Goal: Answer question/provide support

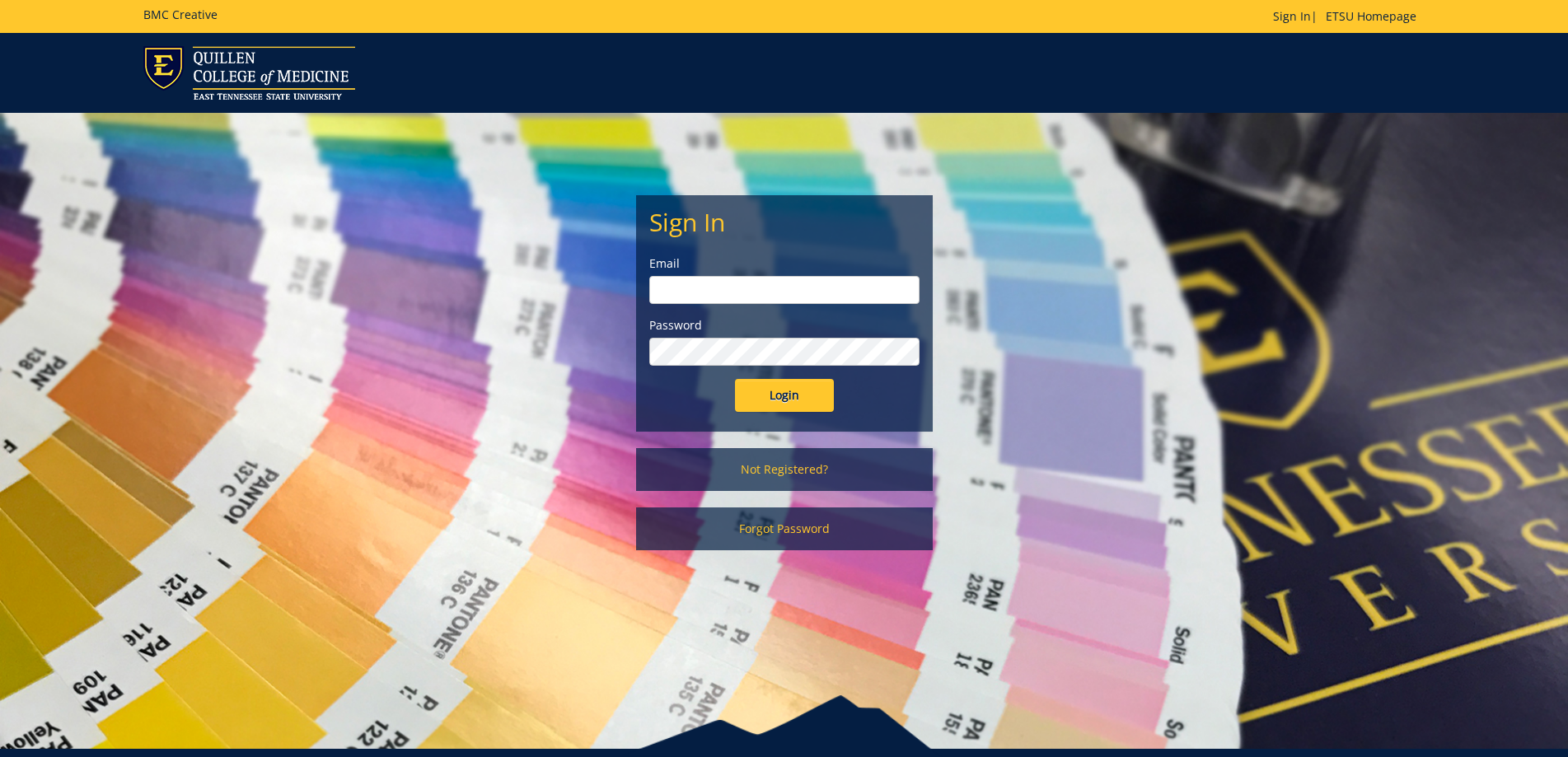
type input "[EMAIL_ADDRESS][DOMAIN_NAME]"
drag, startPoint x: 787, startPoint y: 379, endPoint x: 781, endPoint y: 372, distance: 9.2
click at [784, 373] on form "Sign In Email [EMAIL_ADDRESS][DOMAIN_NAME] Password Login" at bounding box center [784, 310] width 270 height 203
click at [785, 399] on input "Login" at bounding box center [784, 395] width 99 height 33
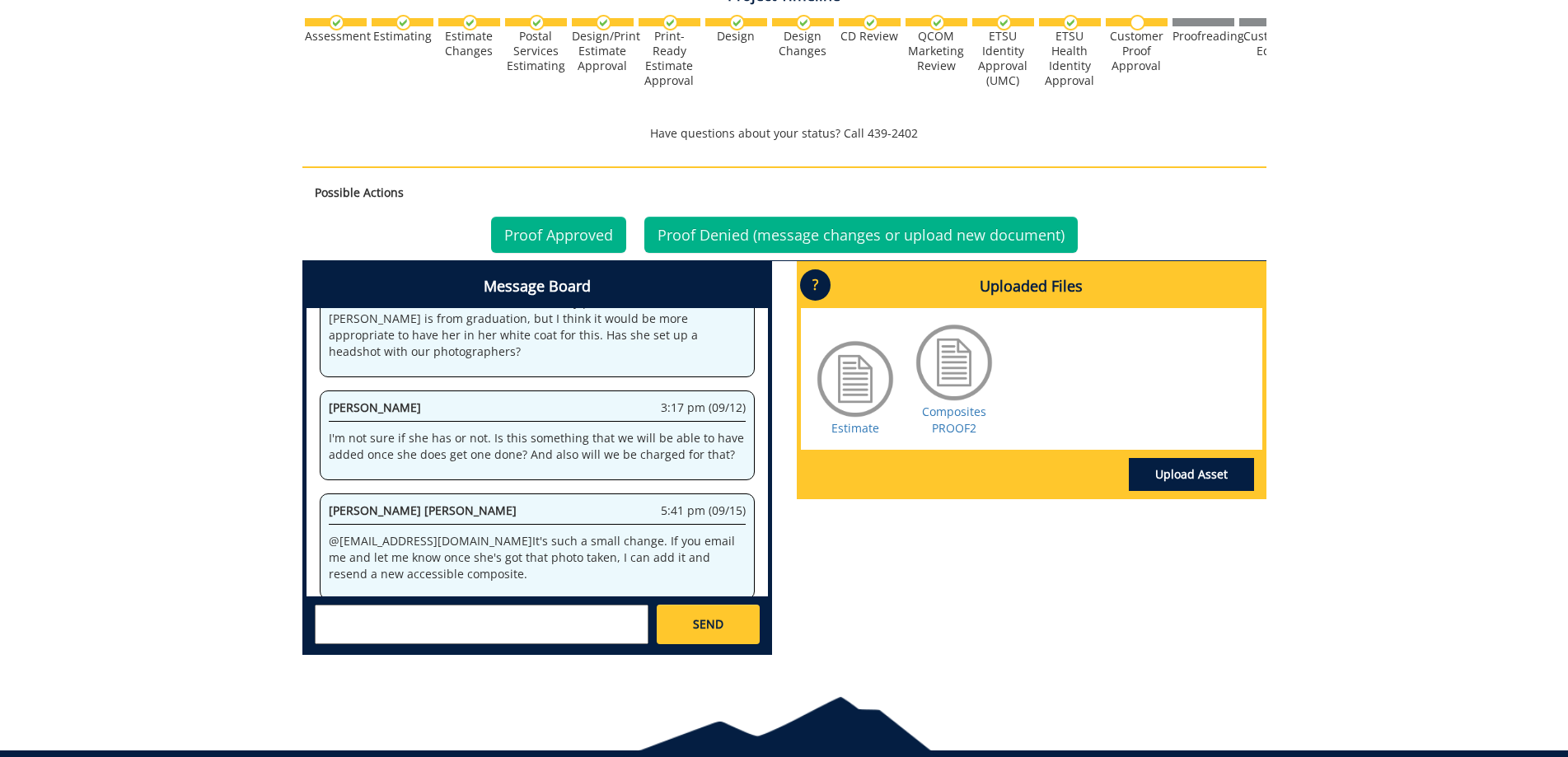
scroll to position [599, 0]
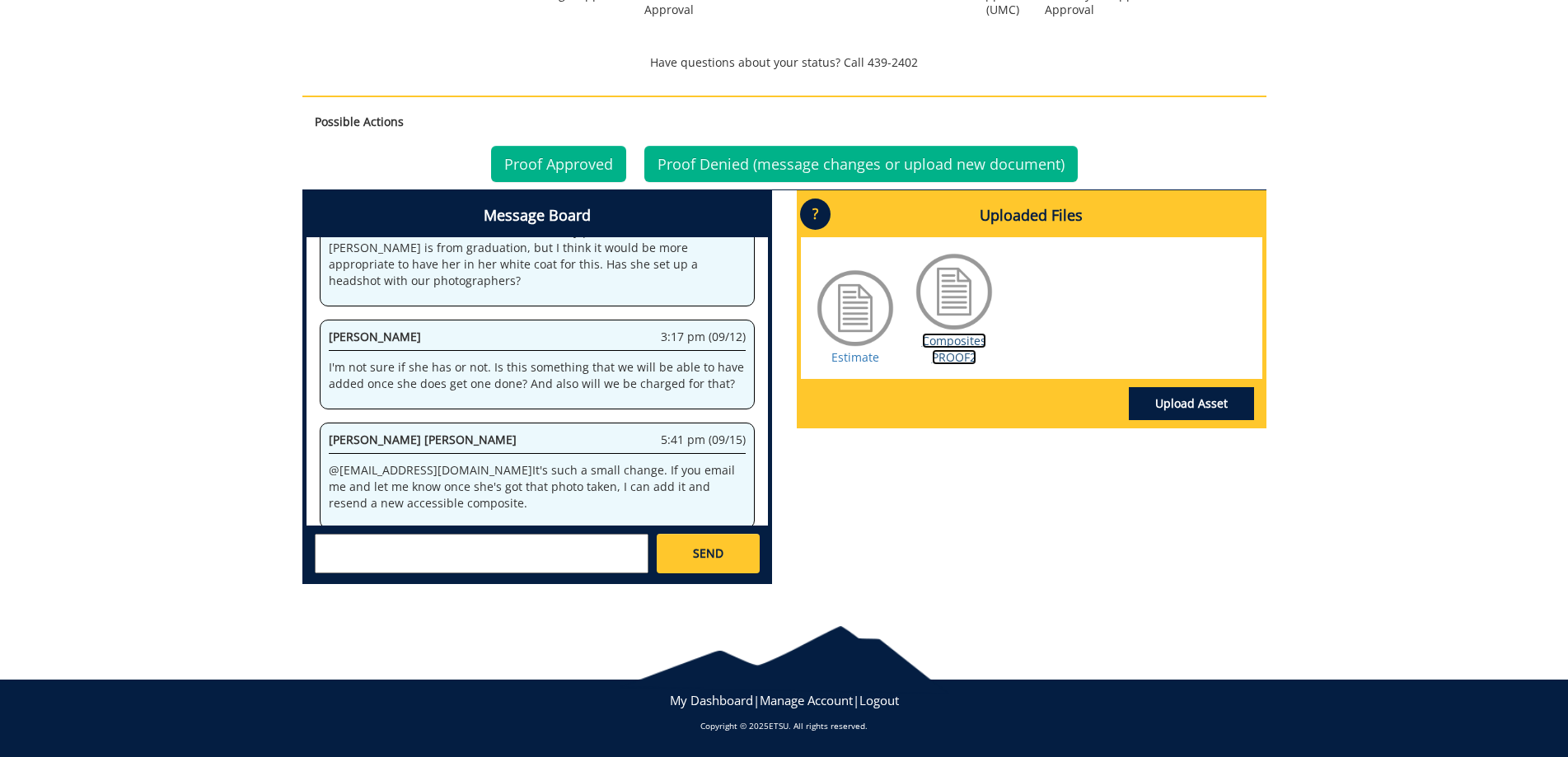
click at [963, 355] on link "Composites PROOF2" at bounding box center [954, 349] width 64 height 32
click at [460, 539] on textarea at bounding box center [481, 554] width 333 height 39
click at [318, 543] on textarea "Ok, that sounds good. Thank you!" at bounding box center [481, 554] width 333 height 39
click at [345, 548] on textarea "@tayOk, that sounds good. Thank you!" at bounding box center [481, 554] width 333 height 39
type textarea "@[EMAIL_ADDRESS][DOMAIN_NAME] Ok, that sounds good. Thank you!"
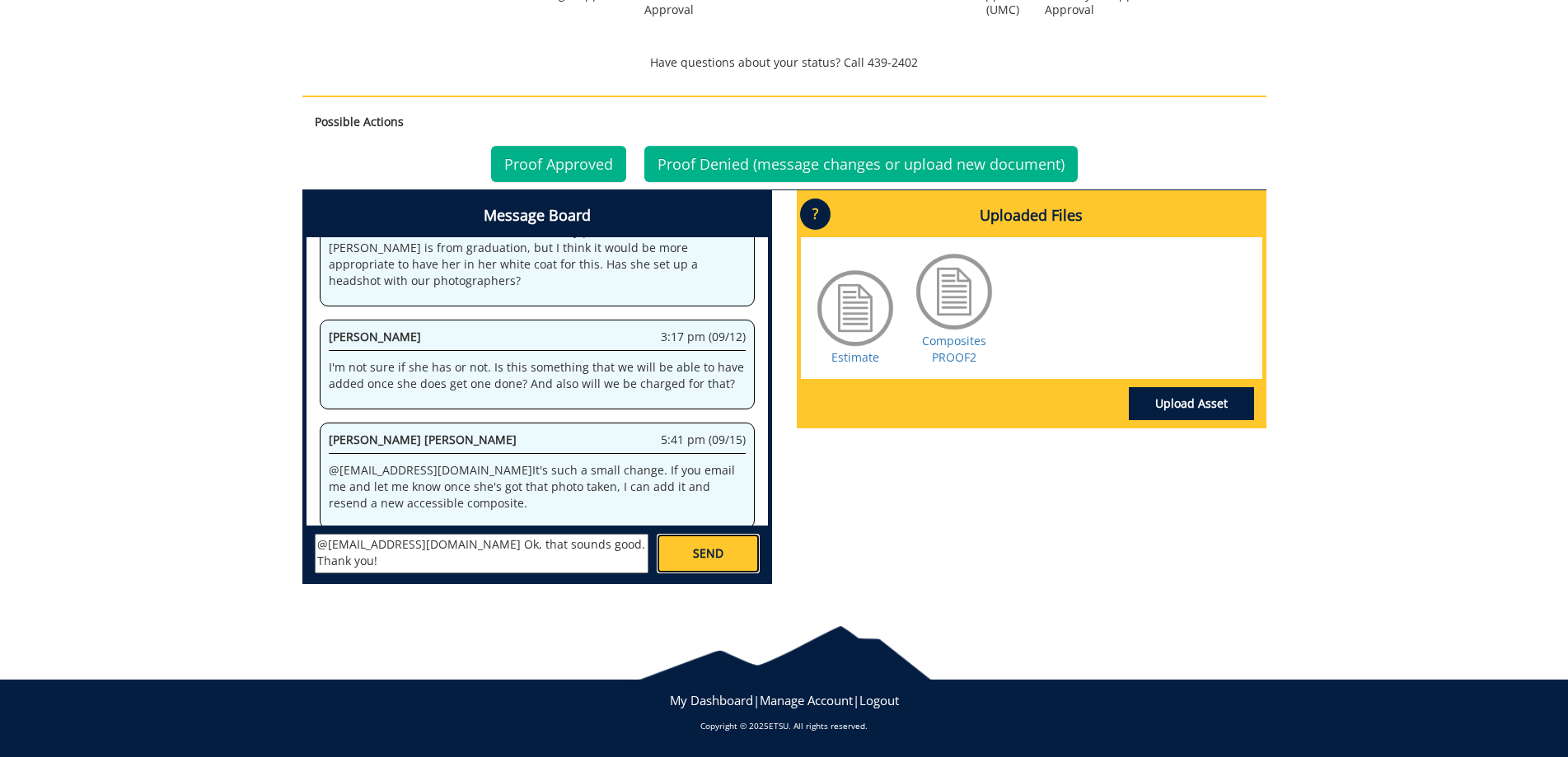
click at [737, 561] on link "SEND" at bounding box center [708, 554] width 103 height 39
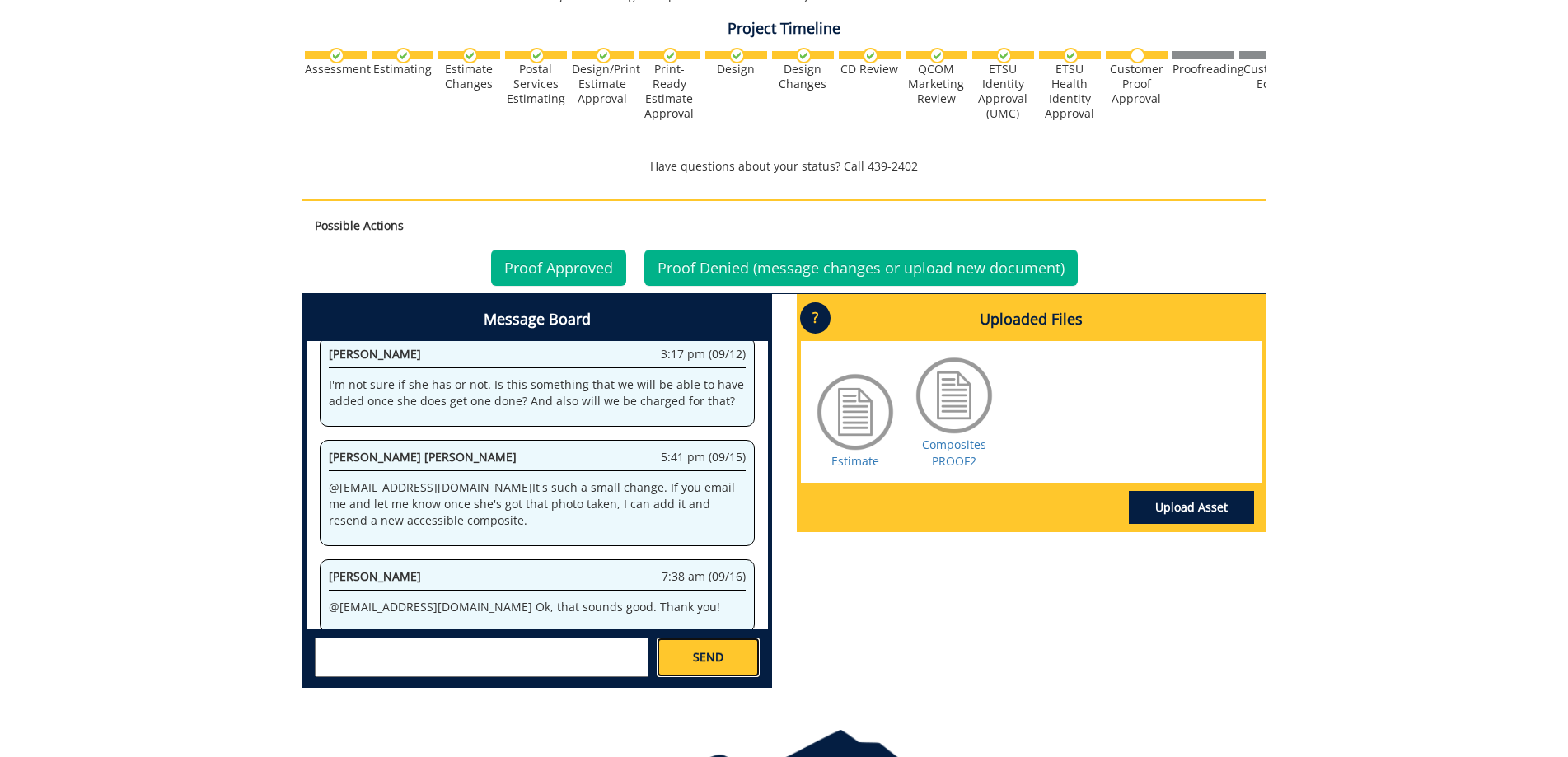
scroll to position [269, 0]
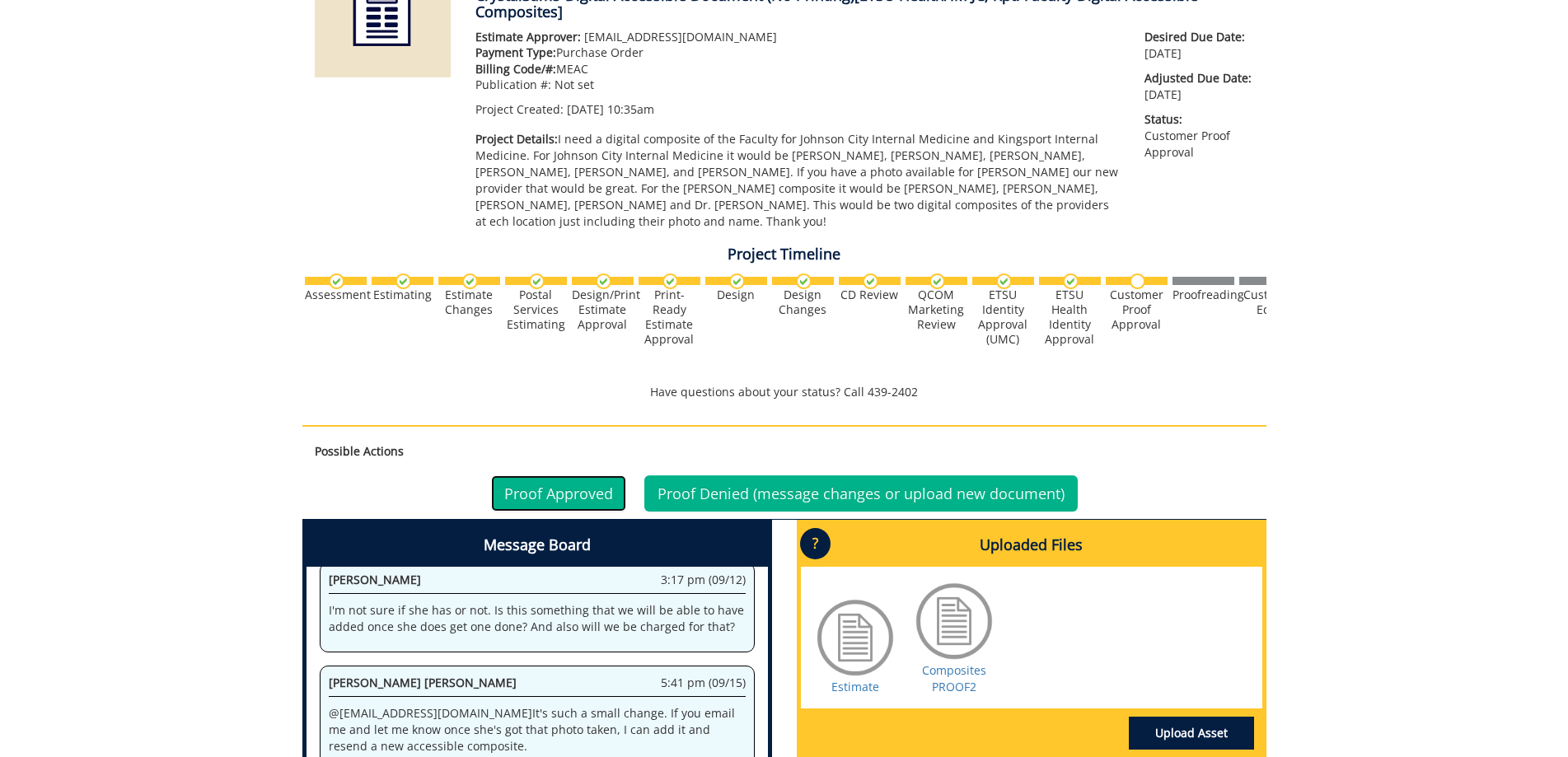
click at [581, 495] on link "Proof Approved" at bounding box center [559, 493] width 135 height 36
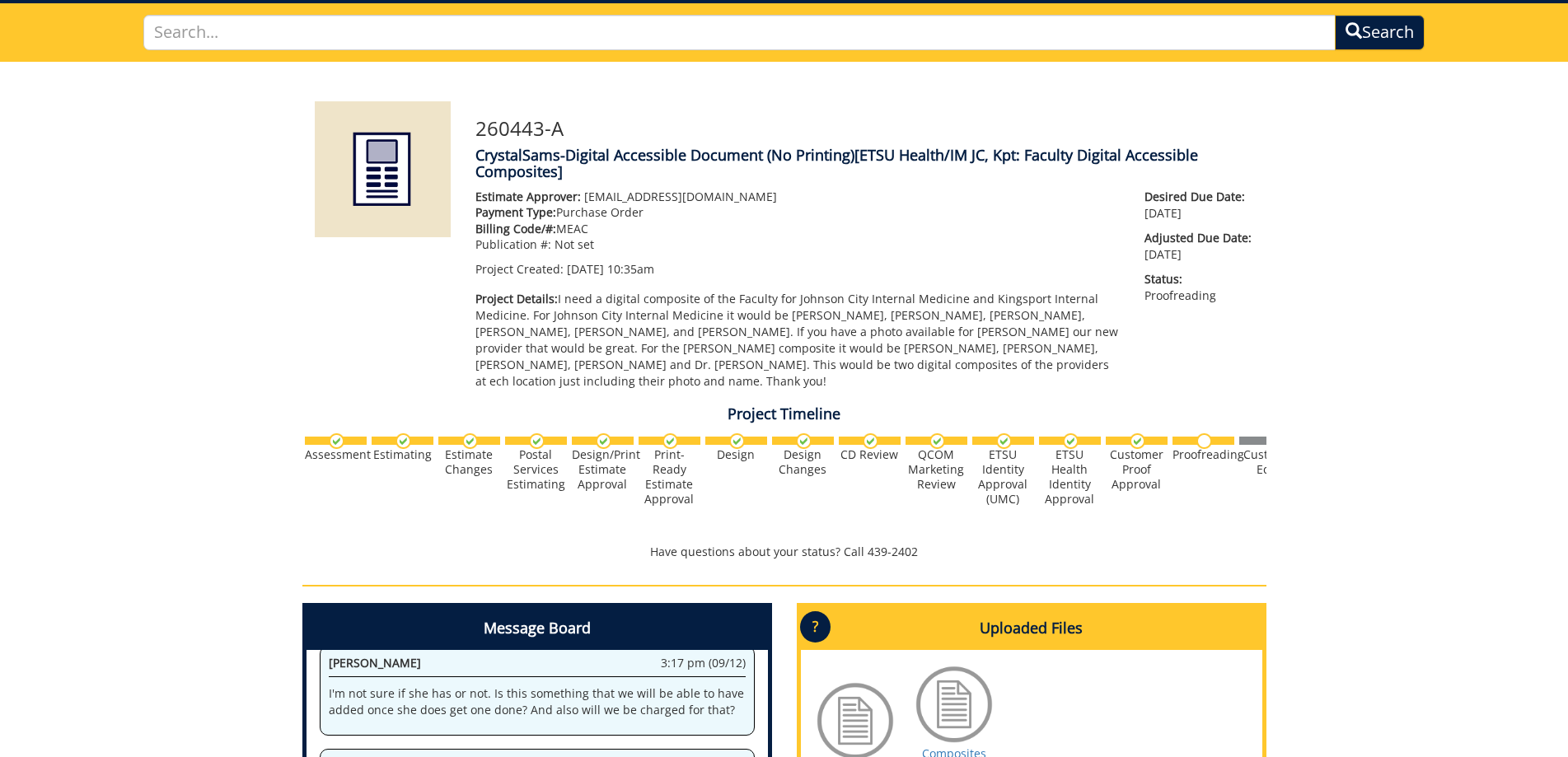
scroll to position [28, 0]
